Goal: Transaction & Acquisition: Purchase product/service

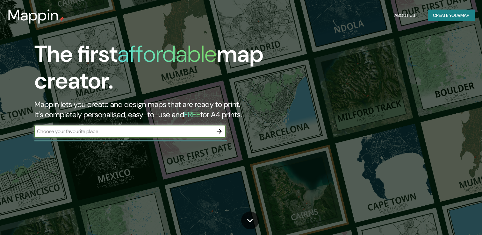
click at [205, 129] on input "text" at bounding box center [123, 131] width 178 height 7
type input "[GEOGRAPHIC_DATA]"
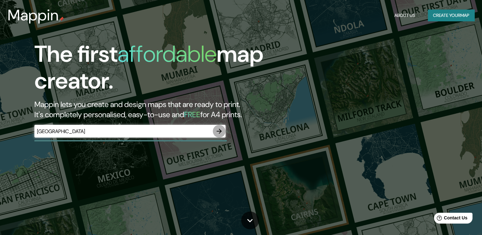
click at [222, 129] on icon "button" at bounding box center [219, 131] width 8 height 8
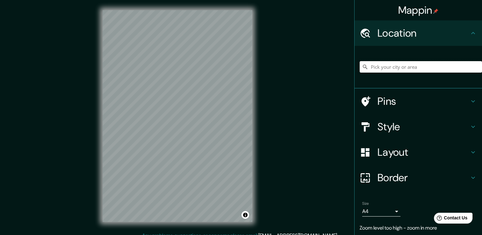
click at [416, 67] on input "Pick your city or area" at bounding box center [420, 66] width 122 height 11
type input "[GEOGRAPHIC_DATA]"
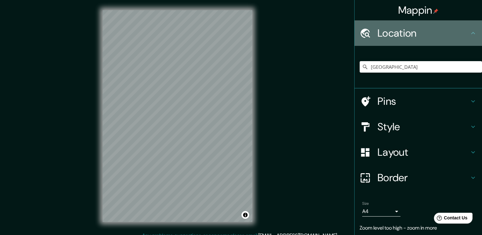
click at [422, 31] on h4 "Location" at bounding box center [423, 33] width 92 height 13
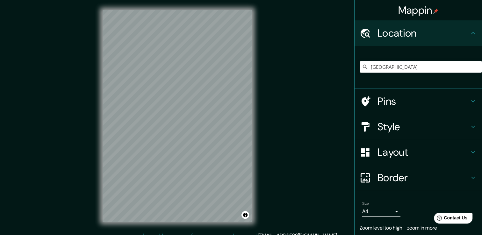
click at [463, 133] on div "Style" at bounding box center [417, 126] width 127 height 25
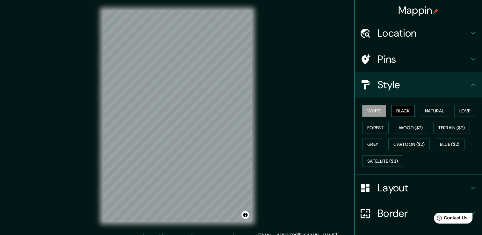
click at [392, 108] on button "Black" at bounding box center [403, 111] width 24 height 12
click at [423, 112] on button "Natural" at bounding box center [434, 111] width 29 height 12
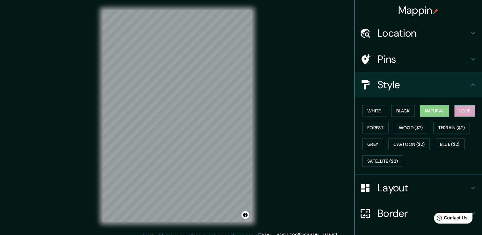
click at [458, 109] on button "Love" at bounding box center [464, 111] width 21 height 12
click at [375, 127] on button "Forest" at bounding box center [375, 128] width 26 height 12
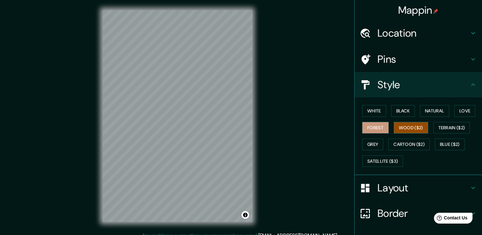
click at [414, 130] on button "Wood ($2)" at bounding box center [410, 128] width 34 height 12
click at [451, 132] on button "Terrain ($2)" at bounding box center [451, 128] width 37 height 12
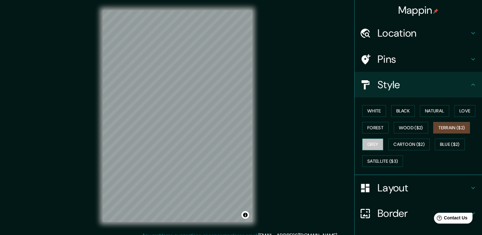
click at [371, 143] on button "Grey" at bounding box center [372, 144] width 21 height 12
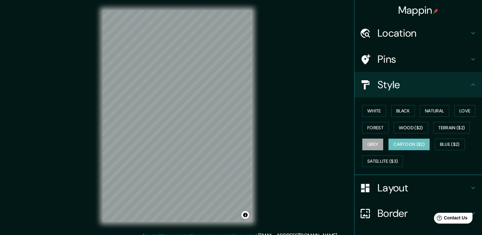
click at [396, 142] on button "Cartoon ($2)" at bounding box center [408, 144] width 41 height 12
click at [458, 146] on button "Blue ($2)" at bounding box center [450, 144] width 30 height 12
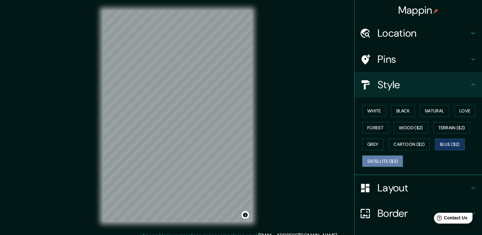
click at [372, 158] on button "Satellite ($3)" at bounding box center [382, 161] width 41 height 12
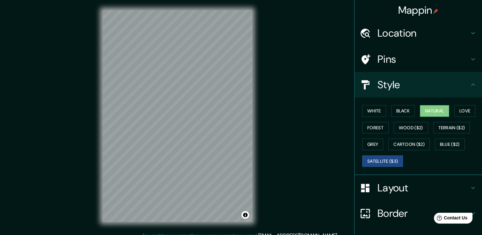
click at [436, 110] on button "Natural" at bounding box center [434, 111] width 29 height 12
click at [470, 115] on button "Love" at bounding box center [464, 111] width 21 height 12
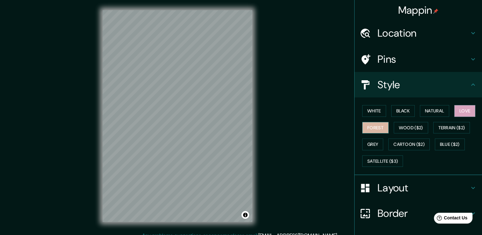
click at [370, 125] on button "Forest" at bounding box center [375, 128] width 26 height 12
click at [396, 112] on button "Black" at bounding box center [403, 111] width 24 height 12
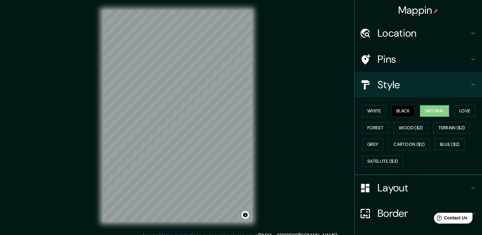
click at [434, 107] on button "Natural" at bounding box center [434, 111] width 29 height 12
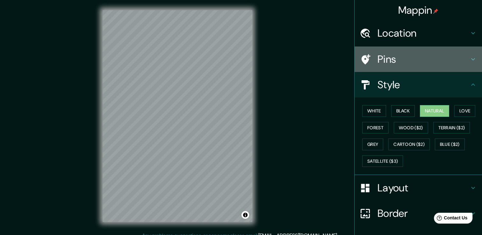
click at [382, 60] on h4 "Pins" at bounding box center [423, 59] width 92 height 13
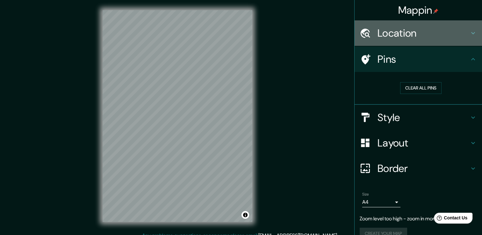
click at [383, 39] on h4 "Location" at bounding box center [423, 33] width 92 height 13
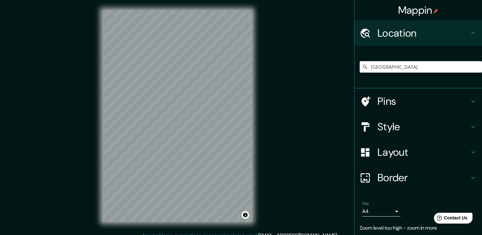
click at [372, 213] on body "Mappin Location [GEOGRAPHIC_DATA] [GEOGRAPHIC_DATA] [GEOGRAPHIC_DATA] [GEOGRAPH…" at bounding box center [241, 117] width 482 height 235
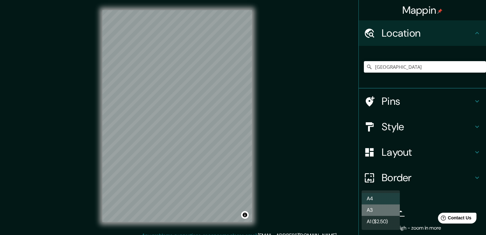
click at [379, 208] on li "A3" at bounding box center [381, 209] width 38 height 11
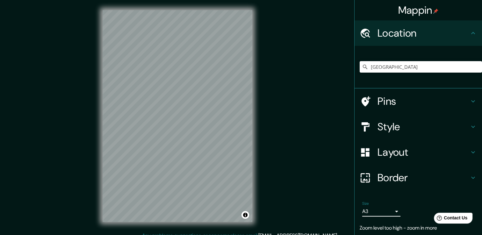
click at [385, 209] on body "Mappin Location [GEOGRAPHIC_DATA] [GEOGRAPHIC_DATA] [GEOGRAPHIC_DATA] [GEOGRAPH…" at bounding box center [241, 117] width 482 height 235
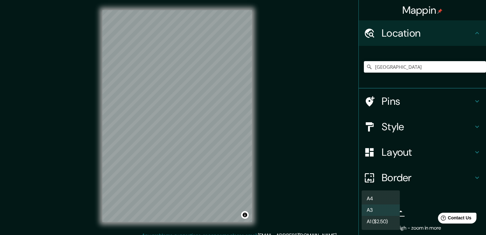
click at [385, 219] on li "A1 ($2.50)" at bounding box center [381, 221] width 38 height 11
click at [386, 210] on body "Mappin Location [GEOGRAPHIC_DATA] [GEOGRAPHIC_DATA] [GEOGRAPHIC_DATA] [GEOGRAPH…" at bounding box center [243, 117] width 486 height 235
click at [381, 197] on li "A4" at bounding box center [381, 198] width 38 height 11
type input "single"
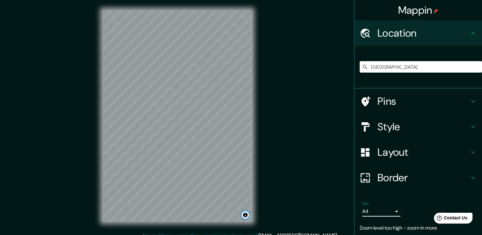
click at [242, 213] on button "Toggle attribution" at bounding box center [245, 215] width 8 height 8
click at [275, 203] on div "Mappin Location [GEOGRAPHIC_DATA] [GEOGRAPHIC_DATA] [GEOGRAPHIC_DATA] [GEOGRAPH…" at bounding box center [241, 121] width 482 height 242
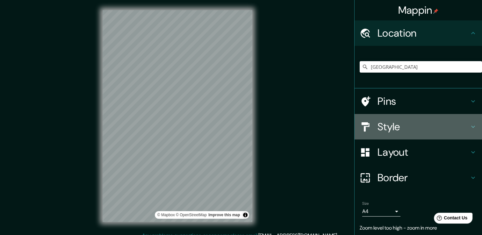
click at [377, 122] on h4 "Style" at bounding box center [423, 126] width 92 height 13
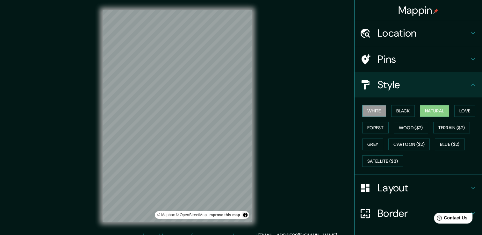
click at [364, 106] on button "White" at bounding box center [374, 111] width 24 height 12
click at [391, 113] on button "Black" at bounding box center [403, 111] width 24 height 12
click at [429, 106] on button "Natural" at bounding box center [434, 111] width 29 height 12
click at [462, 112] on button "Love" at bounding box center [464, 111] width 21 height 12
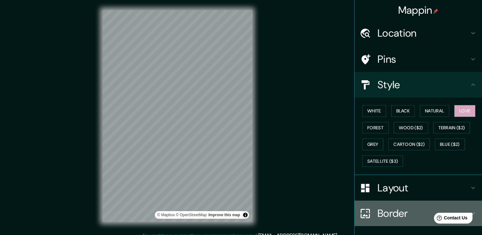
click at [400, 211] on h4 "Border" at bounding box center [423, 213] width 92 height 13
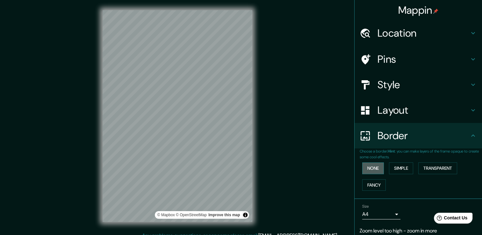
click at [371, 167] on button "None" at bounding box center [373, 168] width 22 height 12
drag, startPoint x: 382, startPoint y: 165, endPoint x: 362, endPoint y: 167, distance: 20.5
click at [381, 167] on div "None Simple Transparent Fancy" at bounding box center [420, 176] width 122 height 33
click at [362, 167] on button "None" at bounding box center [373, 168] width 22 height 12
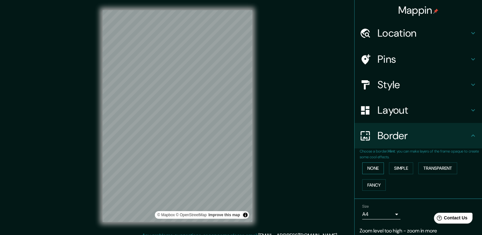
click at [362, 167] on button "None" at bounding box center [373, 168] width 22 height 12
click at [405, 171] on button "Simple" at bounding box center [401, 168] width 24 height 12
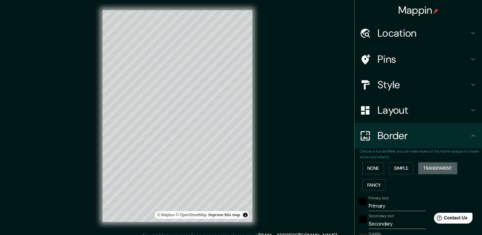
click at [427, 171] on button "Transparent" at bounding box center [437, 168] width 39 height 12
click at [371, 186] on button "Fancy" at bounding box center [374, 185] width 24 height 12
click at [365, 164] on button "None" at bounding box center [373, 168] width 22 height 12
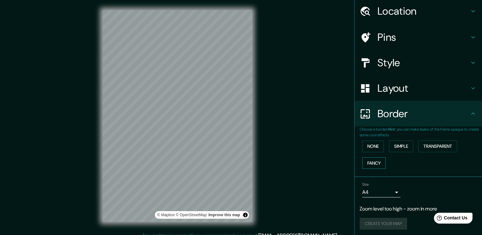
scroll to position [23, 0]
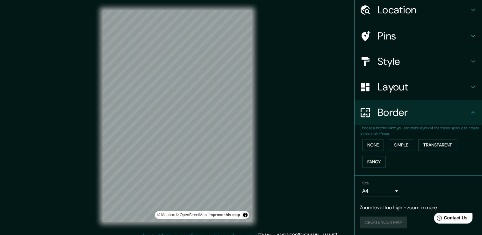
click at [378, 220] on div "Create your map" at bounding box center [417, 222] width 117 height 12
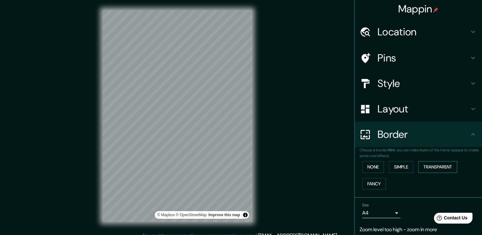
scroll to position [0, 0]
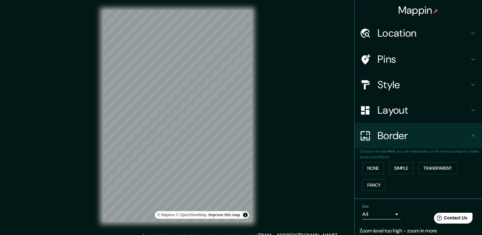
click at [397, 38] on h4 "Location" at bounding box center [423, 33] width 92 height 13
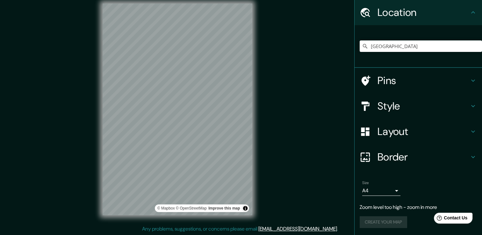
scroll to position [7, 0]
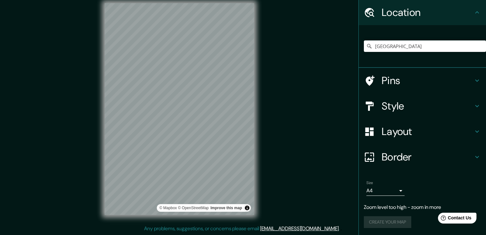
click at [367, 192] on body "Mappin Location [GEOGRAPHIC_DATA] [GEOGRAPHIC_DATA] [GEOGRAPHIC_DATA] [GEOGRAPH…" at bounding box center [243, 110] width 486 height 235
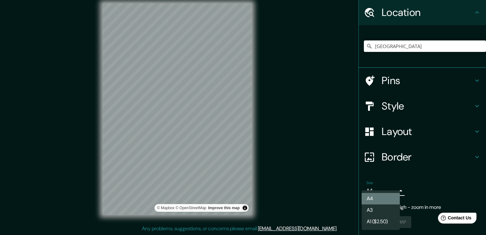
click at [372, 199] on li "A4" at bounding box center [381, 198] width 38 height 11
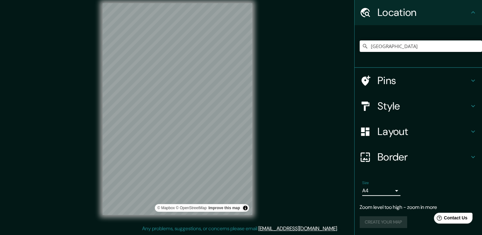
click at [383, 227] on div "Create your map" at bounding box center [417, 222] width 117 height 12
click at [193, 81] on div at bounding box center [193, 82] width 5 height 5
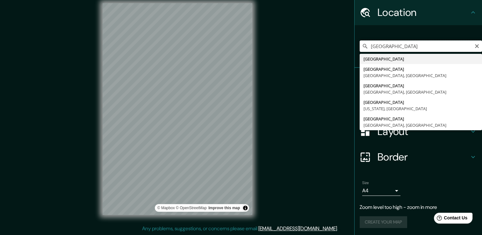
click at [396, 46] on input "[GEOGRAPHIC_DATA]" at bounding box center [420, 45] width 122 height 11
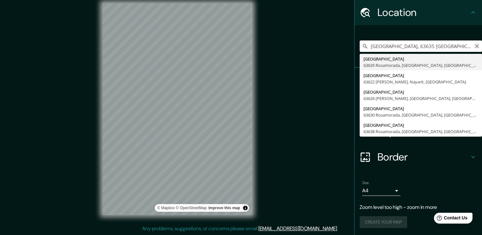
type input "[GEOGRAPHIC_DATA], 63635 [GEOGRAPHIC_DATA], [GEOGRAPHIC_DATA], [GEOGRAPHIC_DATA]"
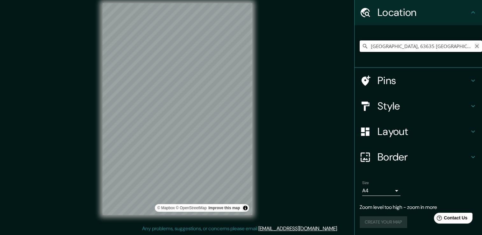
click at [475, 45] on icon "Clear" at bounding box center [477, 46] width 4 height 4
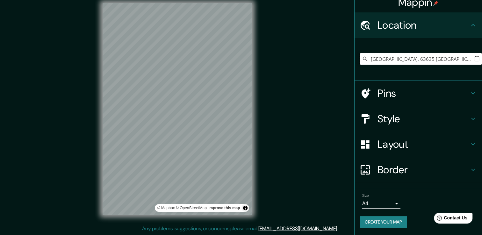
scroll to position [8, 0]
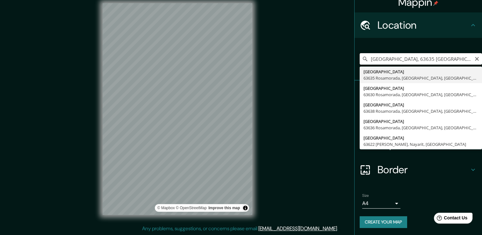
drag, startPoint x: 465, startPoint y: 57, endPoint x: 386, endPoint y: 57, distance: 78.6
click at [386, 57] on input "[GEOGRAPHIC_DATA], 63635 [GEOGRAPHIC_DATA], [GEOGRAPHIC_DATA], [GEOGRAPHIC_DATA]" at bounding box center [420, 58] width 122 height 11
click at [383, 58] on input "[GEOGRAPHIC_DATA], [GEOGRAPHIC_DATA]" at bounding box center [420, 58] width 122 height 11
click at [404, 57] on input "SINALO" at bounding box center [420, 58] width 122 height 11
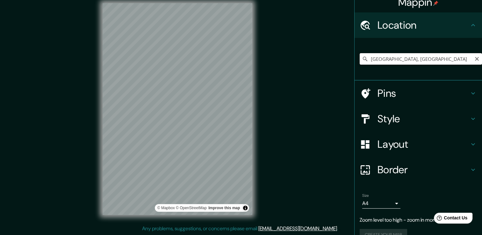
click at [412, 58] on input "[GEOGRAPHIC_DATA], [GEOGRAPHIC_DATA]" at bounding box center [420, 58] width 122 height 11
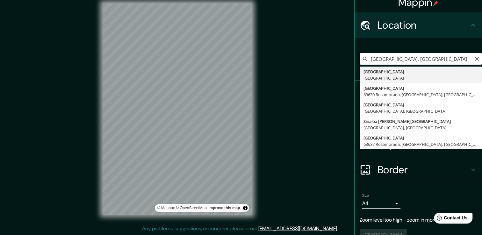
click at [365, 60] on input "[GEOGRAPHIC_DATA], [GEOGRAPHIC_DATA]" at bounding box center [420, 58] width 122 height 11
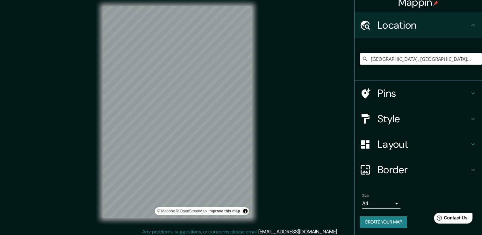
scroll to position [0, 0]
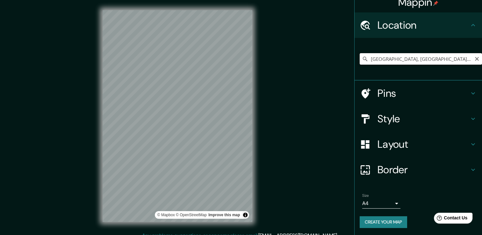
click at [365, 57] on input "[GEOGRAPHIC_DATA], [GEOGRAPHIC_DATA], [GEOGRAPHIC_DATA]" at bounding box center [420, 58] width 122 height 11
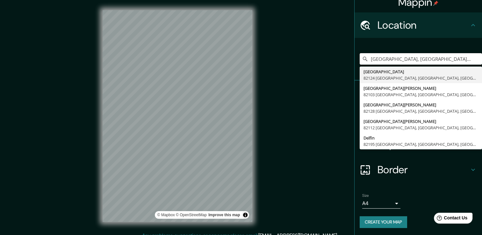
type input "[GEOGRAPHIC_DATA], [GEOGRAPHIC_DATA], [GEOGRAPHIC_DATA]"
